Goal: Information Seeking & Learning: Learn about a topic

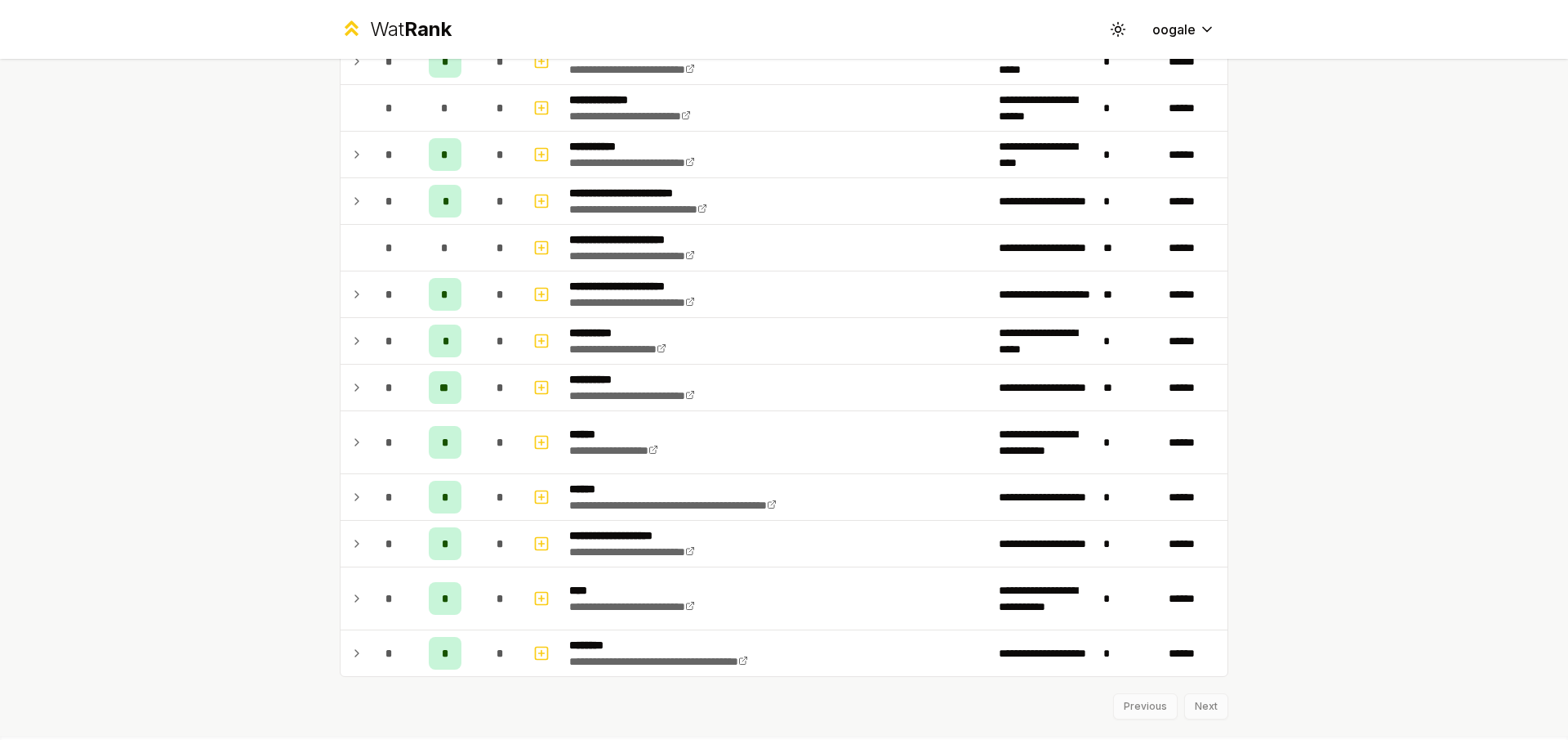
scroll to position [1931, 0]
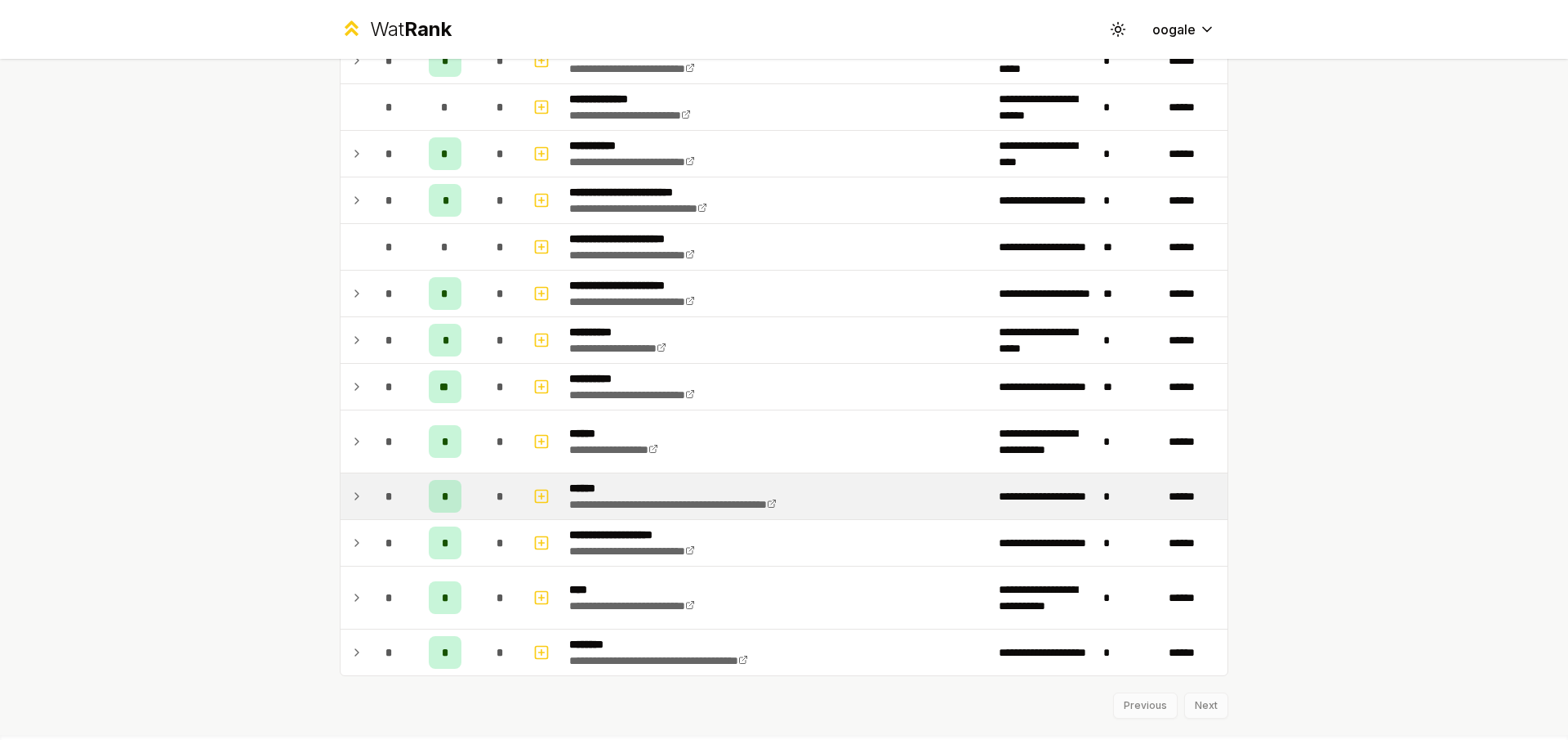
click at [443, 496] on div "*" at bounding box center [445, 496] width 33 height 33
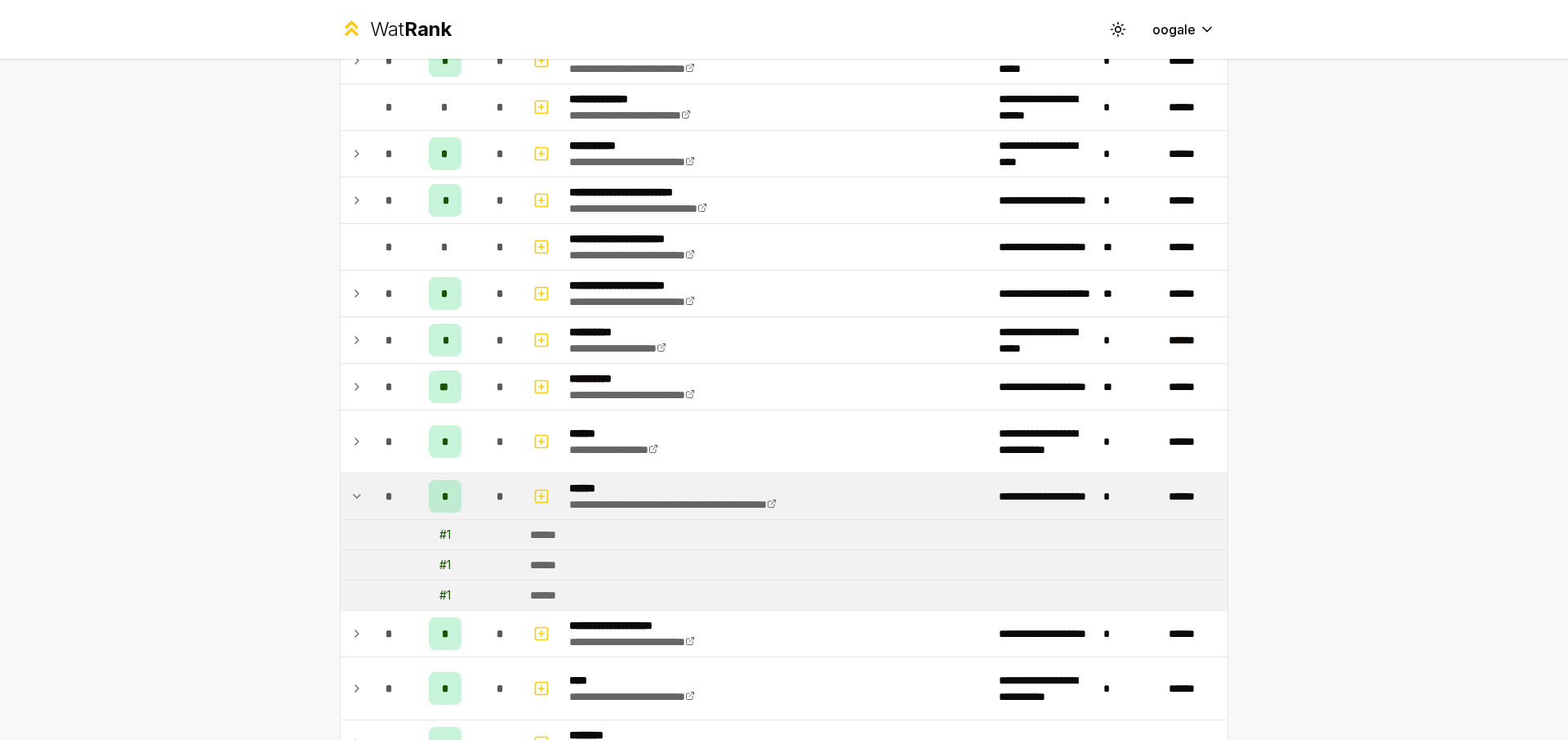
scroll to position [1990, 0]
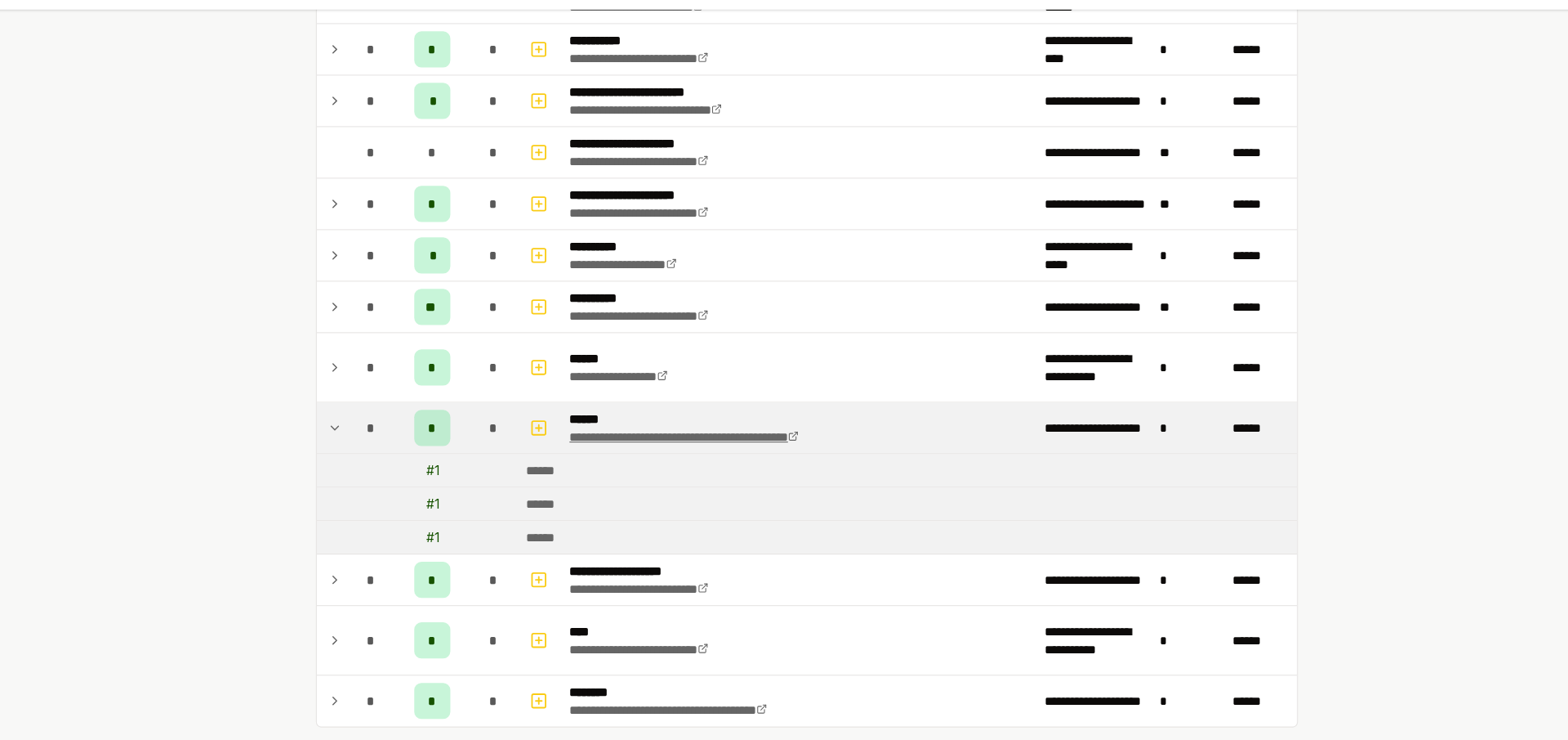
click at [661, 452] on link "**********" at bounding box center [673, 445] width 207 height 11
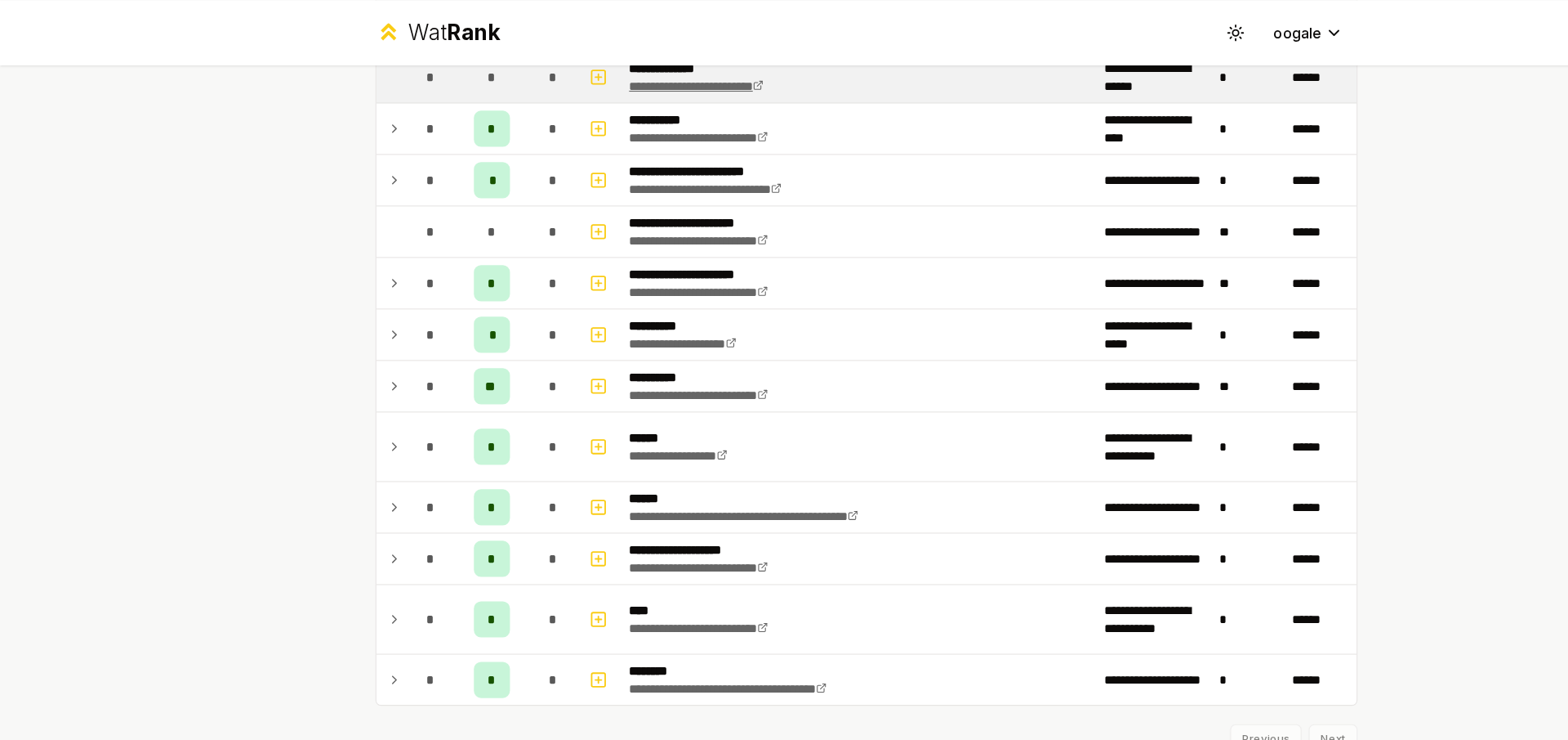
scroll to position [1968, 0]
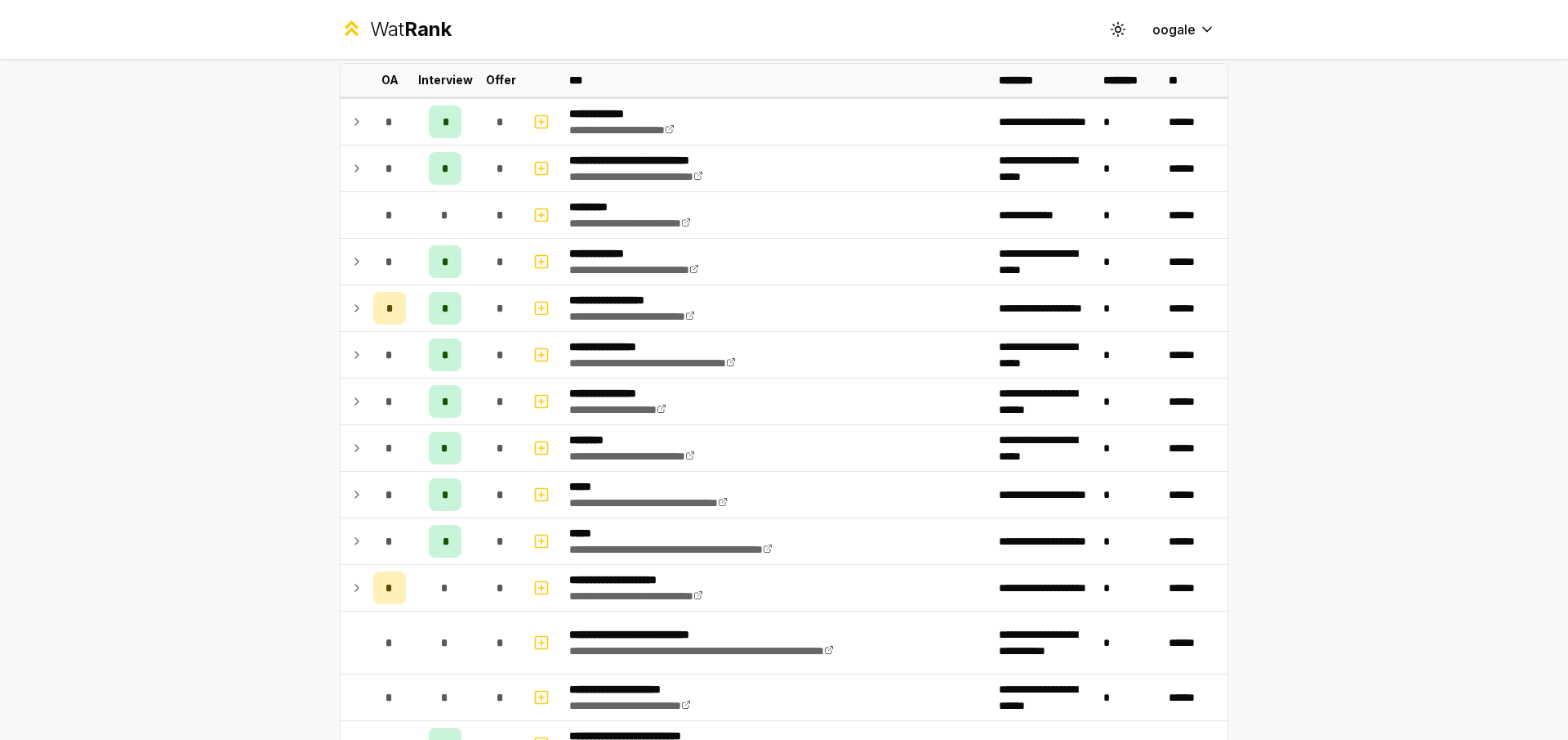
scroll to position [1325, 0]
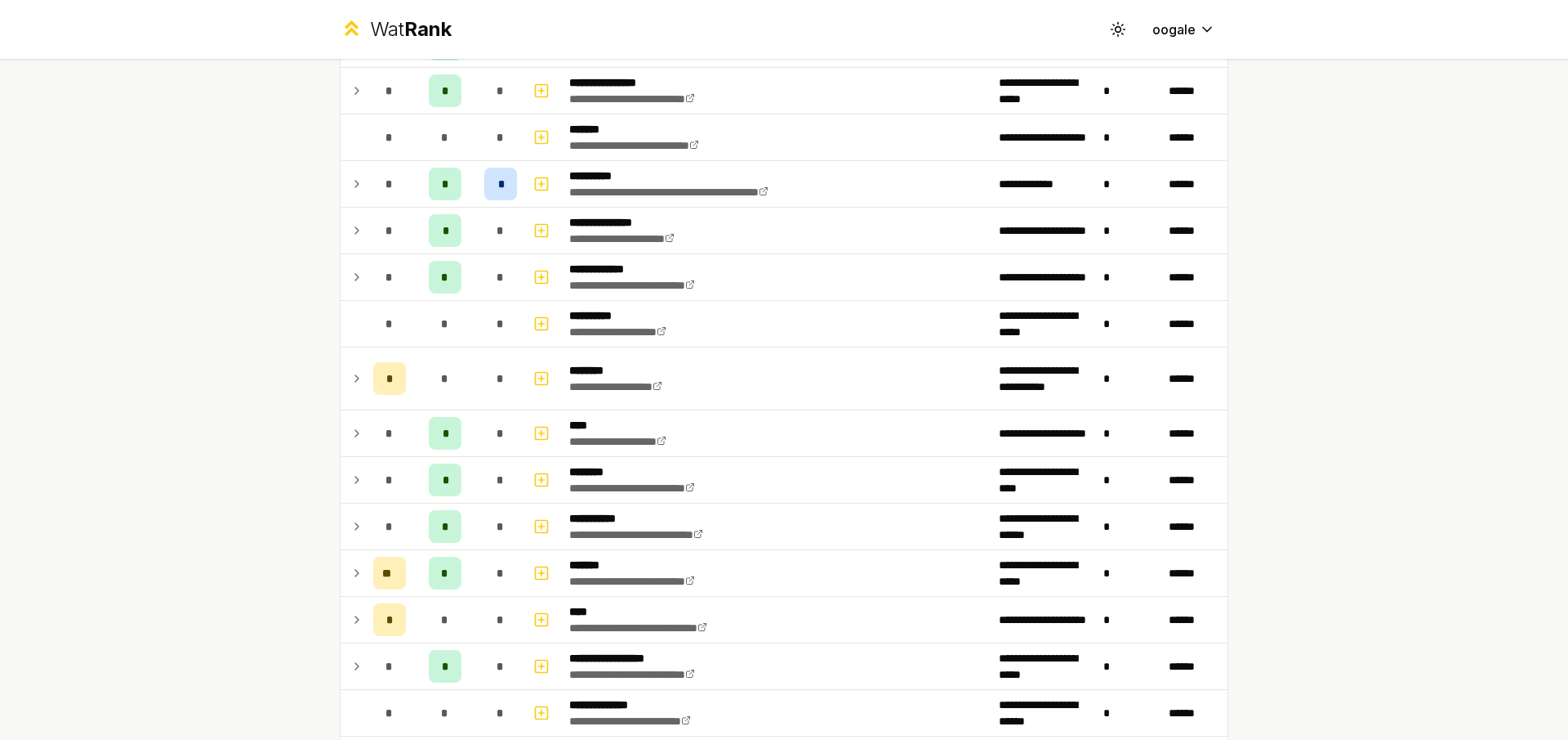
click at [331, 369] on div "**********" at bounding box center [784, 36] width 941 height 2606
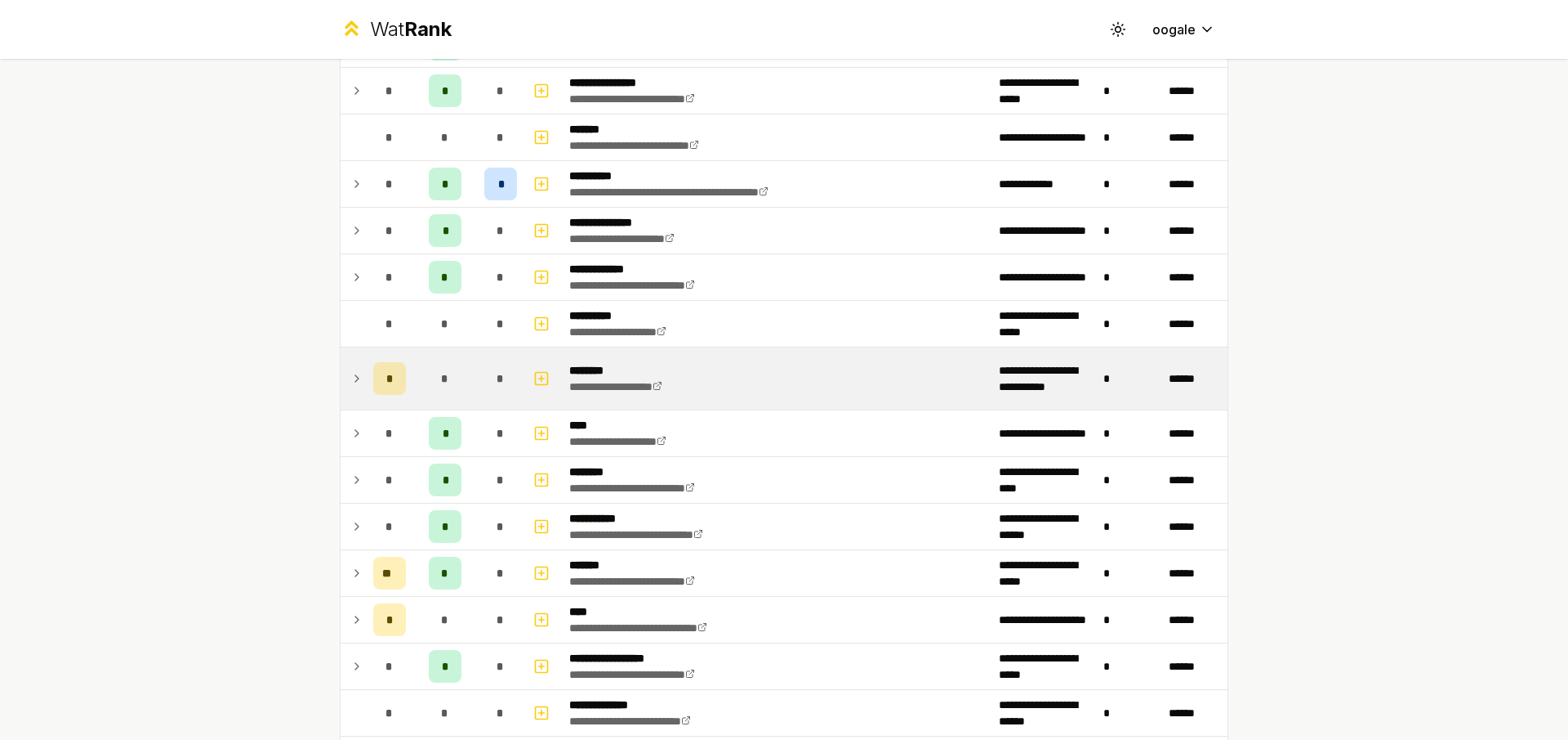
click at [340, 375] on td at bounding box center [353, 378] width 26 height 62
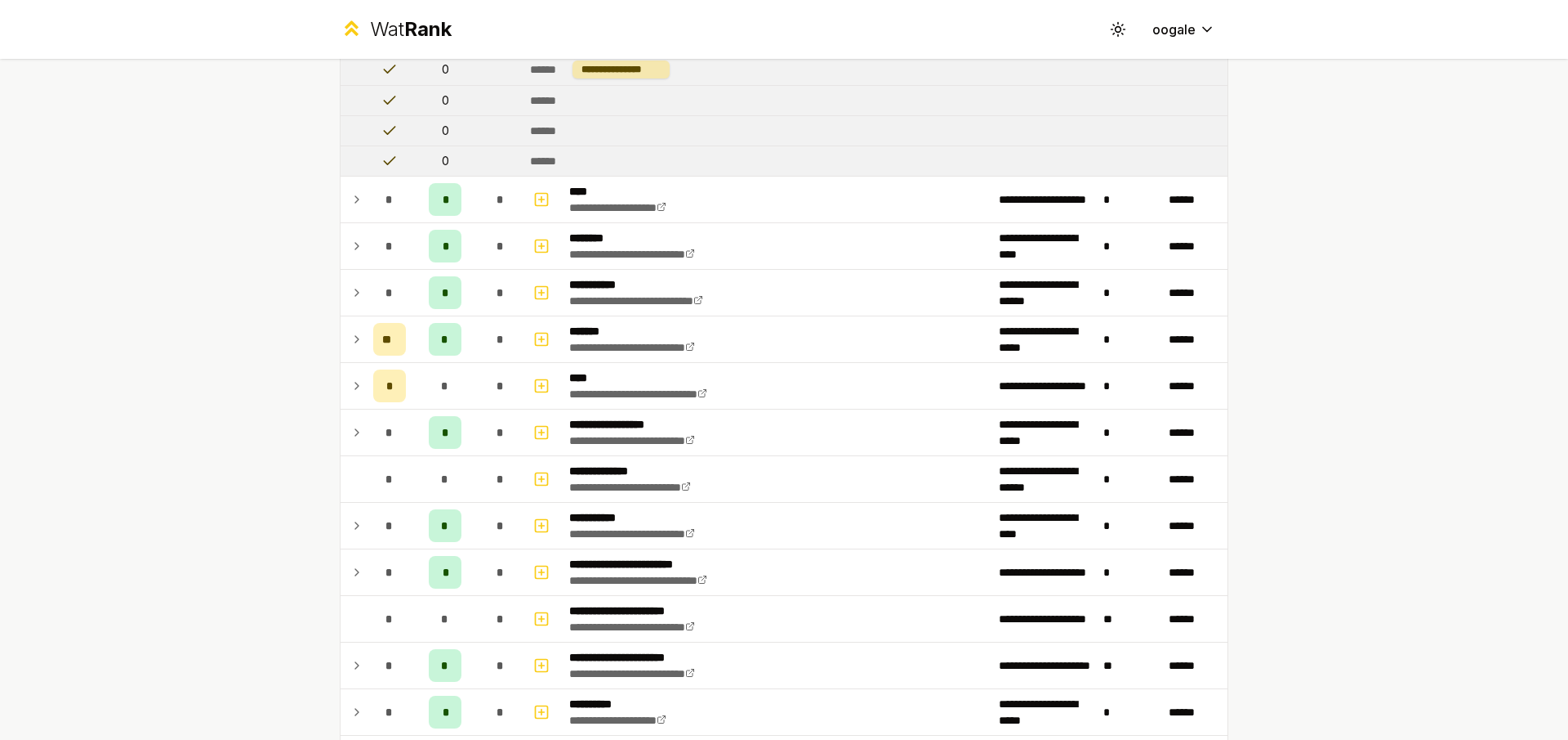
scroll to position [1786, 0]
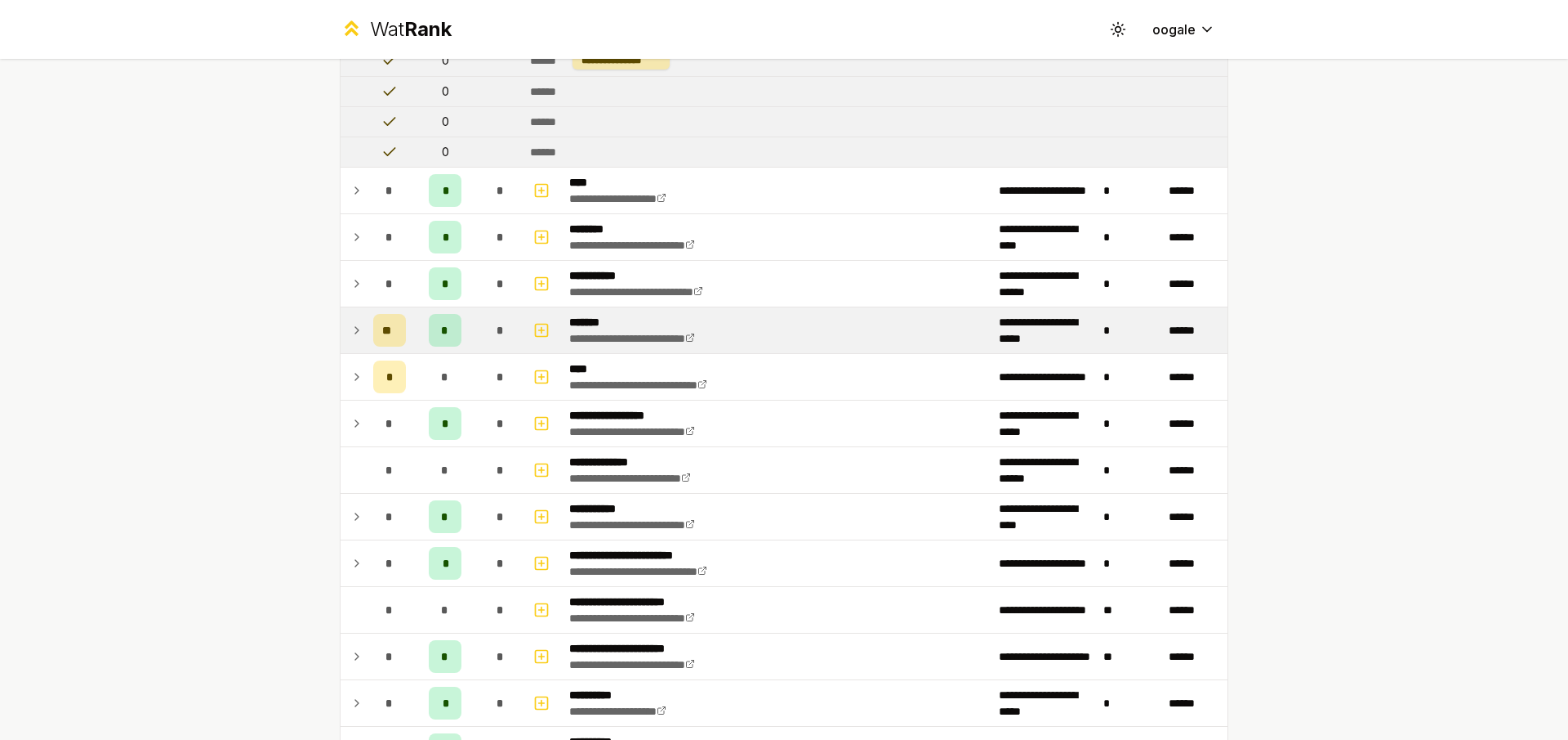
click at [367, 317] on td "**" at bounding box center [389, 330] width 46 height 46
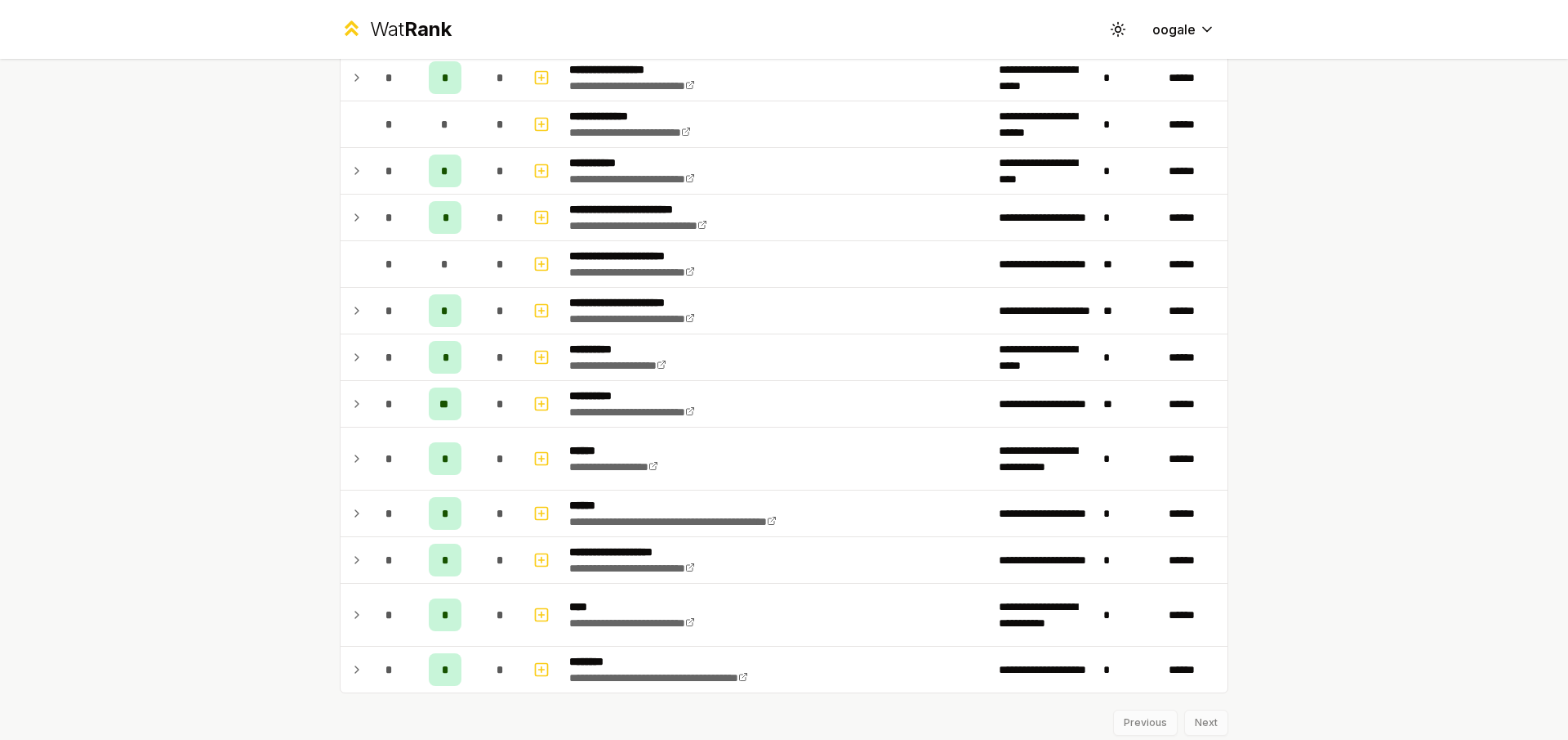
scroll to position [2985, 0]
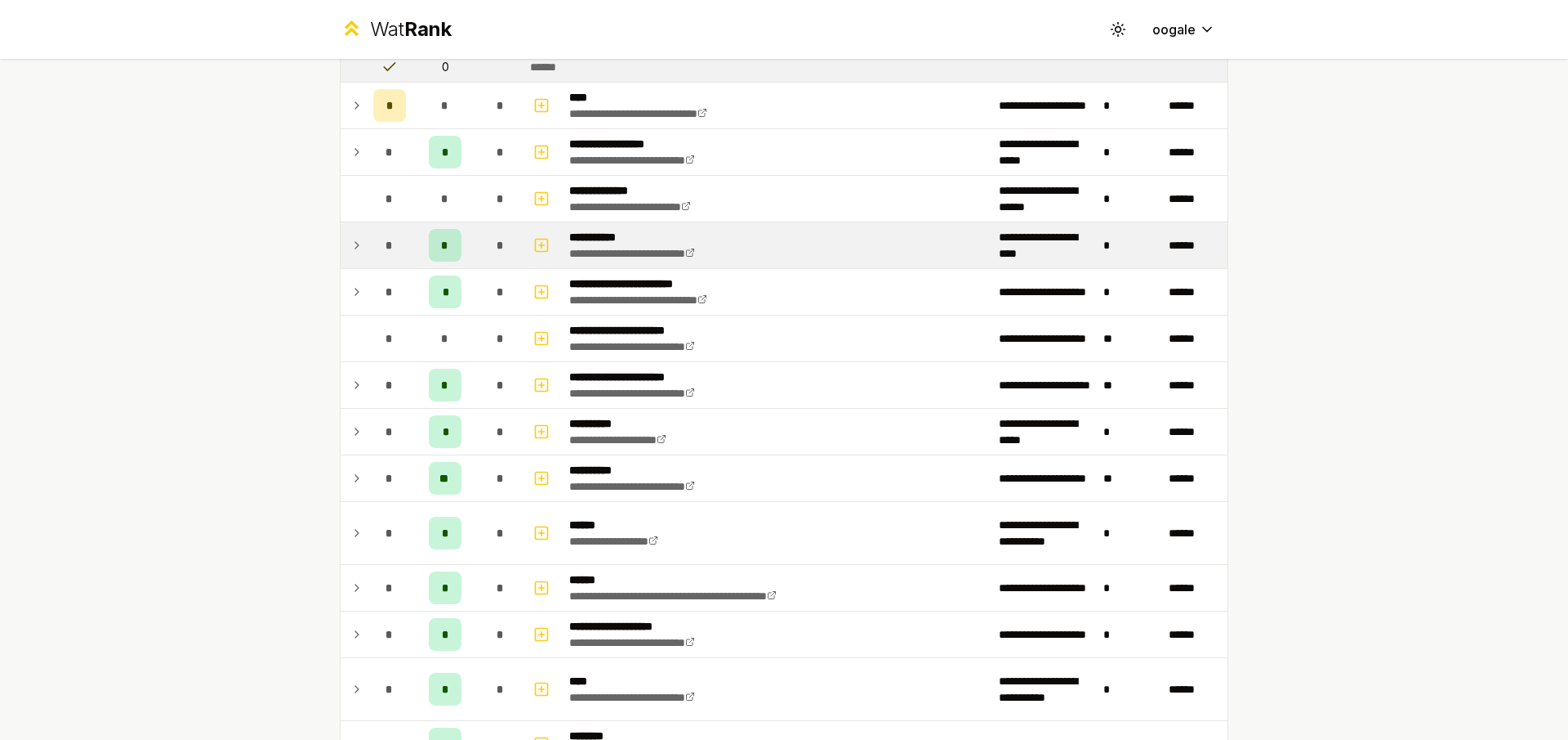
click at [386, 262] on td "*" at bounding box center [389, 245] width 46 height 46
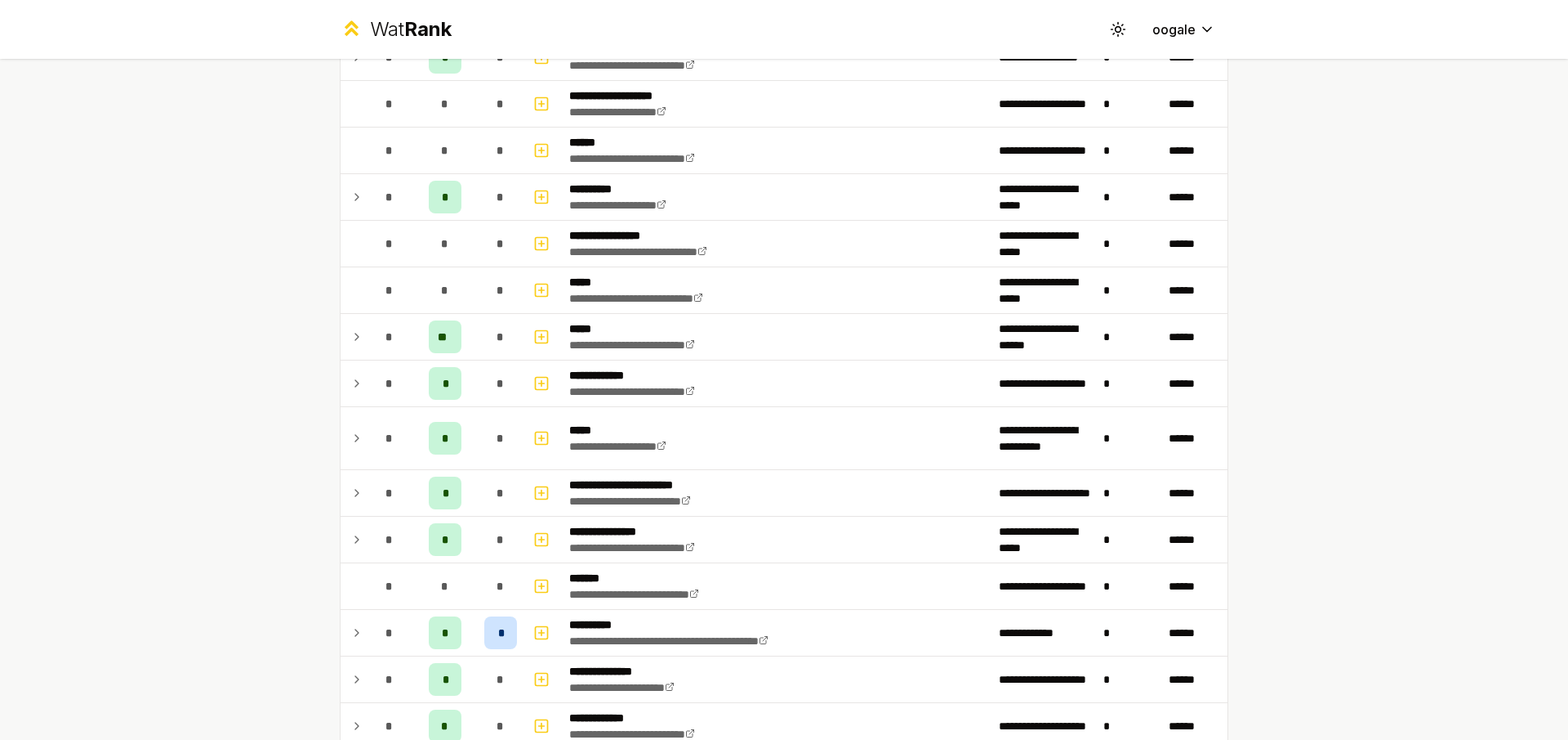
scroll to position [875, 0]
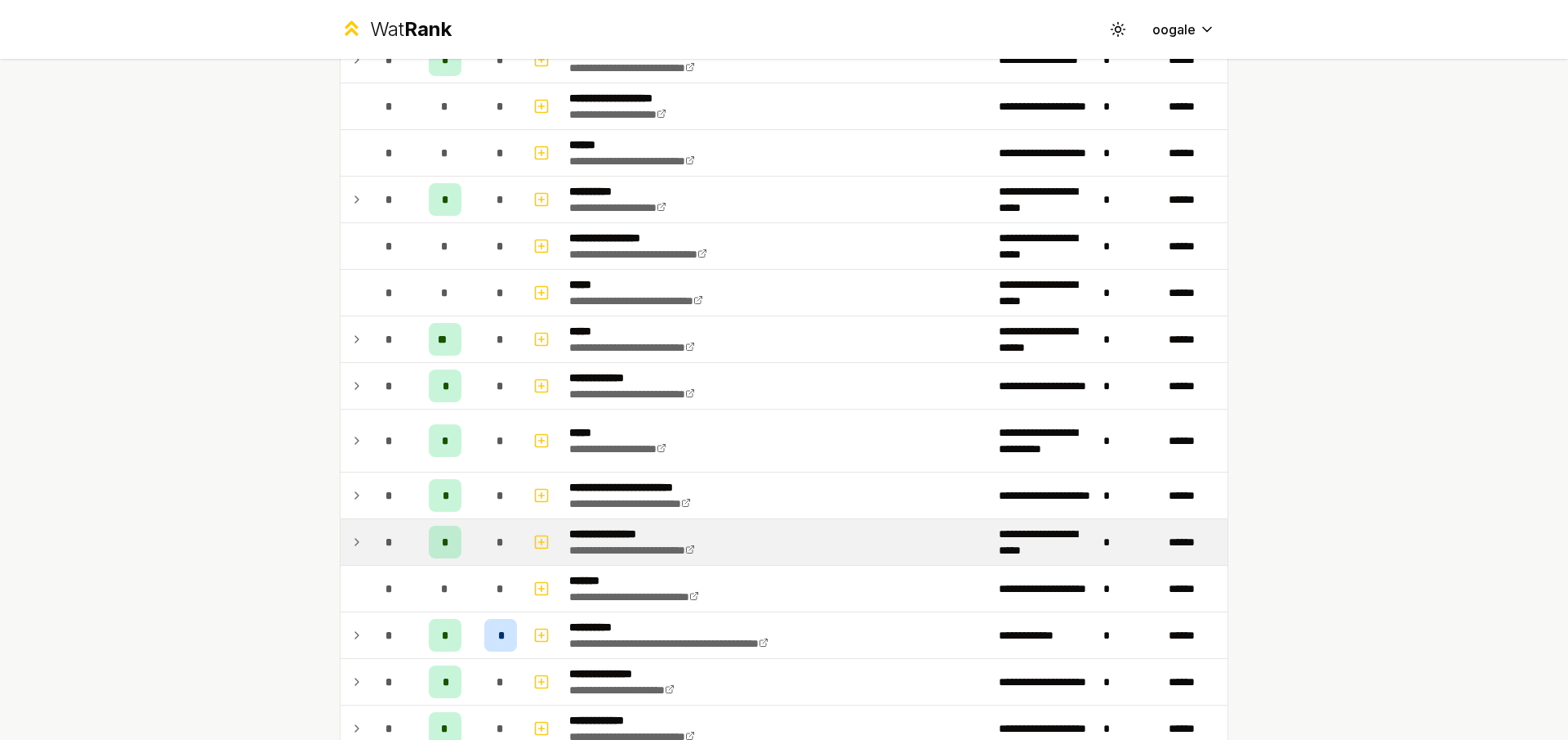
click at [452, 537] on div "*" at bounding box center [445, 541] width 33 height 33
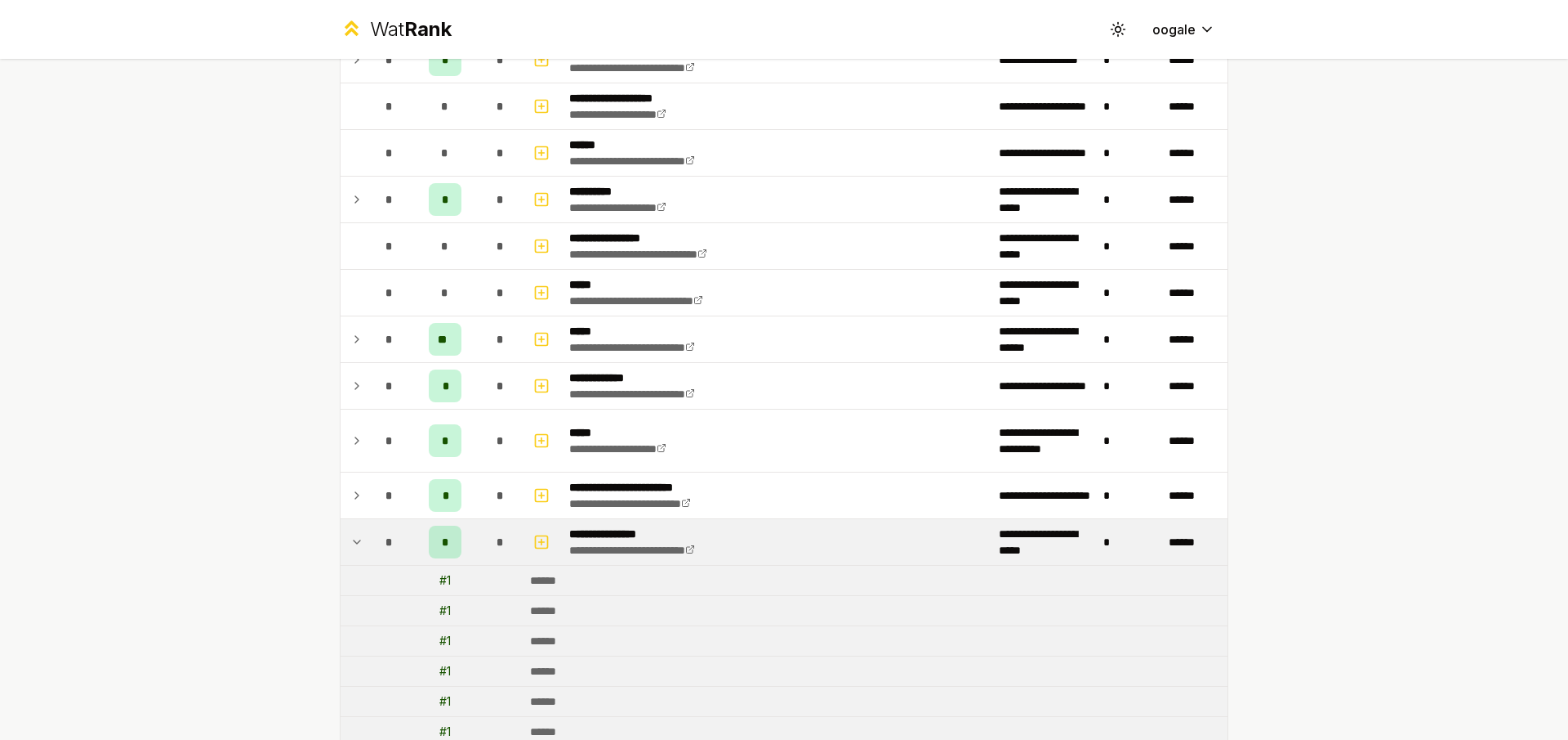
click at [453, 531] on div "*" at bounding box center [445, 541] width 33 height 33
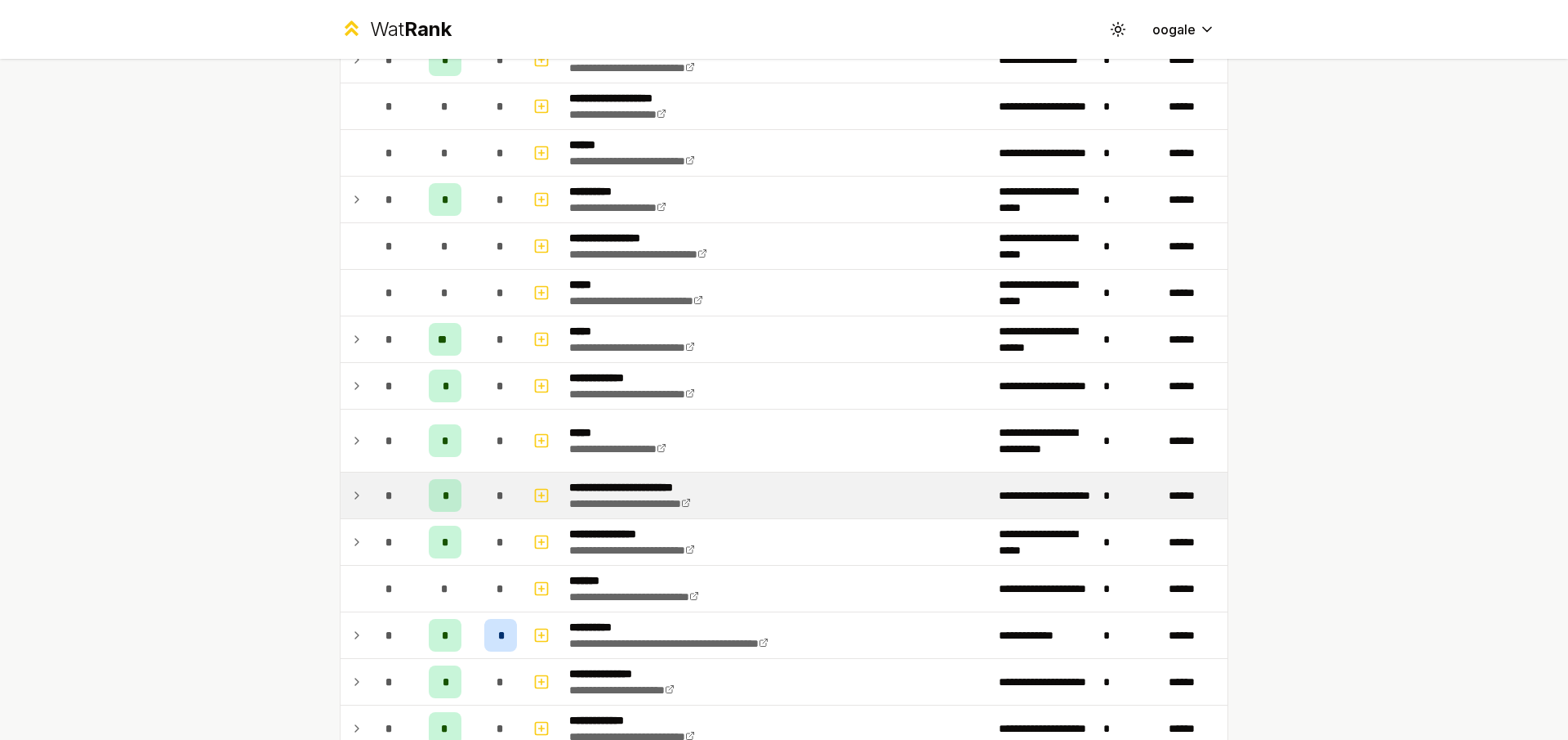
click at [451, 513] on td "*" at bounding box center [445, 495] width 65 height 46
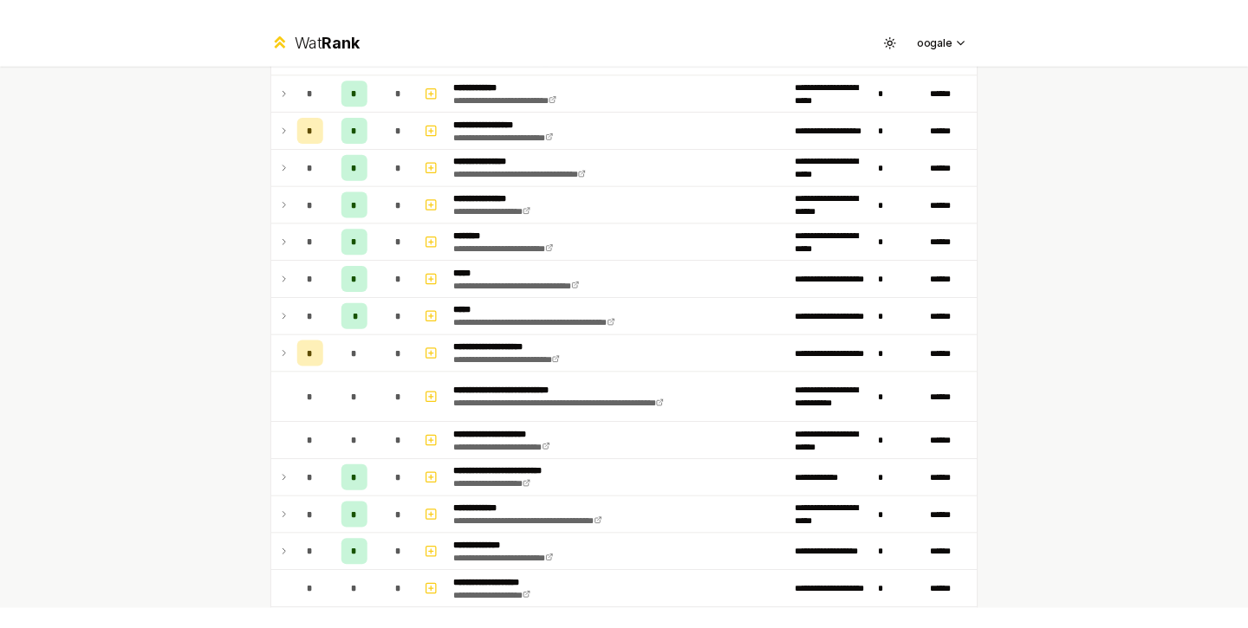
scroll to position [0, 0]
